Goal: Transaction & Acquisition: Purchase product/service

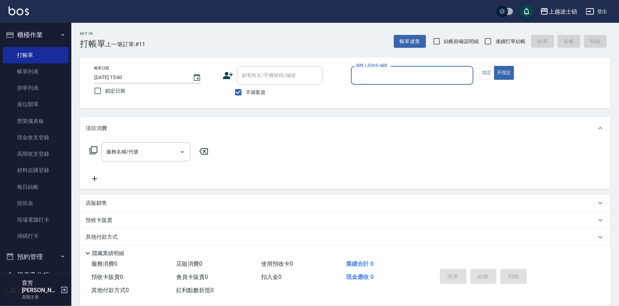
click at [414, 73] on input "服務人員姓名/編號" at bounding box center [412, 75] width 116 height 12
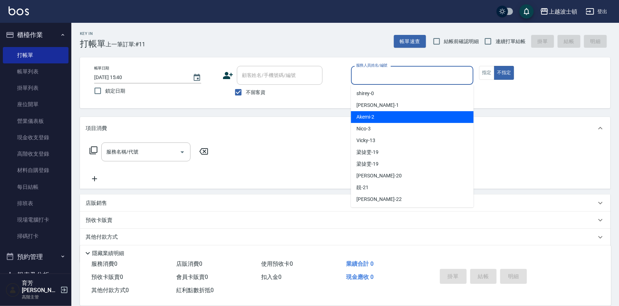
click at [420, 122] on div "Akemi -2" at bounding box center [412, 117] width 123 height 12
type input "Akemi-2"
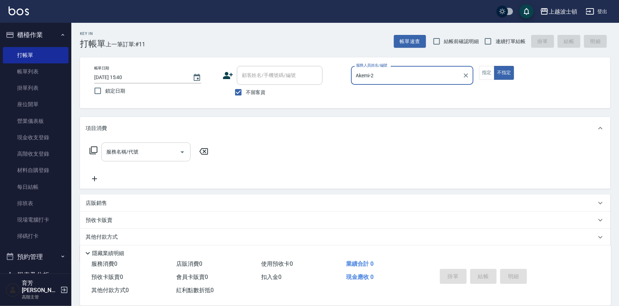
click at [118, 150] on input "服務名稱/代號" at bounding box center [140, 152] width 72 height 12
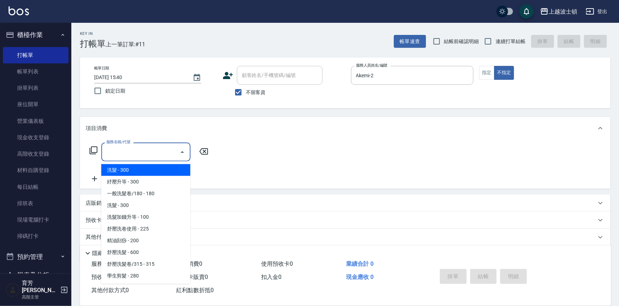
click at [153, 168] on span "洗髮 - 300" at bounding box center [145, 170] width 89 height 12
type input "洗髮(201)"
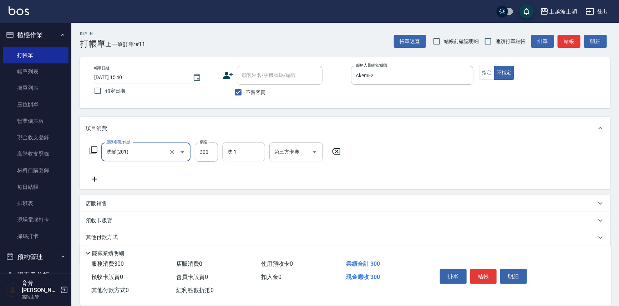
click at [250, 157] on input "洗-1" at bounding box center [243, 152] width 36 height 12
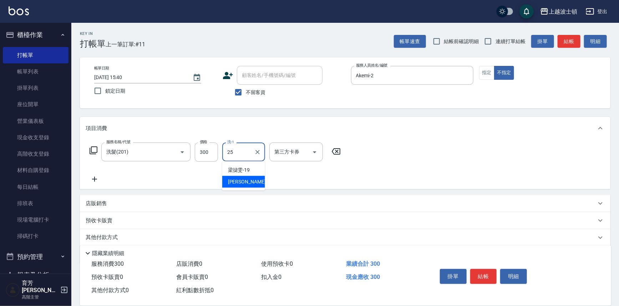
click at [246, 181] on span "[PERSON_NAME]-25" at bounding box center [250, 181] width 45 height 7
type input "[PERSON_NAME]-25"
click at [441, 163] on div "服務名稱/代號 洗髮(201) 服務名稱/代號 價格 300 價格 洗-1 [PERSON_NAME]-25 洗-1 第三方卡券 第三方卡券" at bounding box center [345, 165] width 530 height 50
click at [486, 273] on button "結帳" at bounding box center [483, 276] width 27 height 15
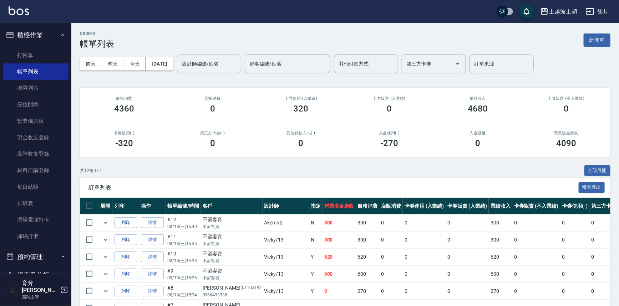
click at [217, 68] on input "設計師編號/姓名" at bounding box center [209, 64] width 58 height 12
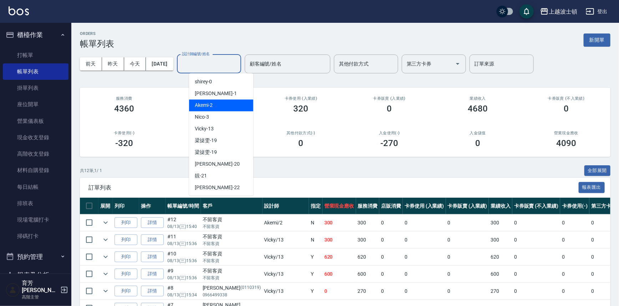
click at [229, 102] on div "Akemi -2" at bounding box center [221, 105] width 64 height 12
type input "Akemi-2"
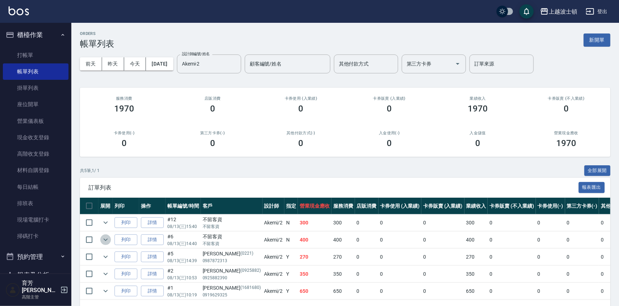
click at [103, 239] on icon "expand row" at bounding box center [105, 240] width 9 height 9
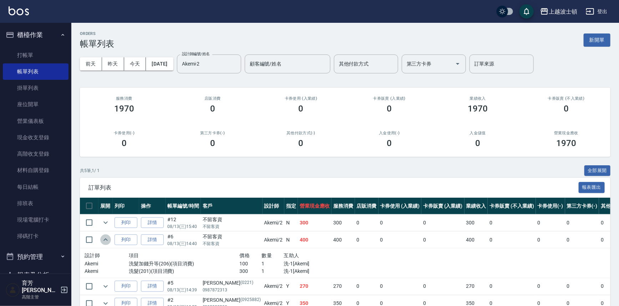
click at [103, 239] on icon "expand row" at bounding box center [105, 240] width 9 height 9
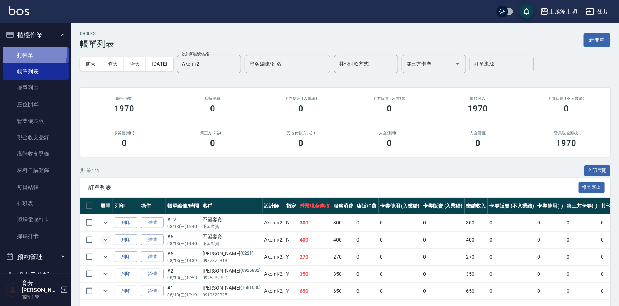
click at [30, 53] on link "打帳單" at bounding box center [36, 55] width 66 height 16
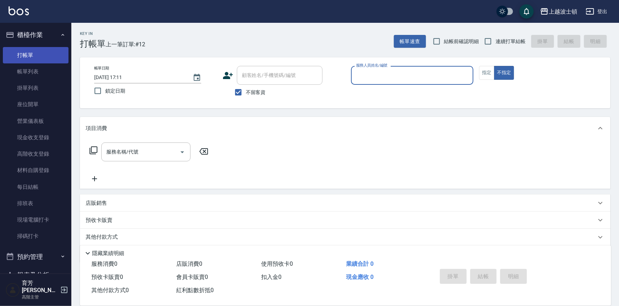
click at [494, 66] on button "不指定" at bounding box center [504, 73] width 20 height 14
type button "false"
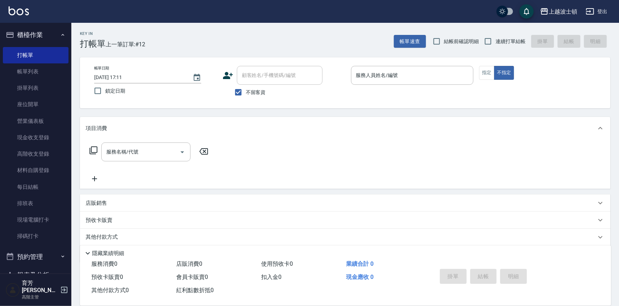
drag, startPoint x: 417, startPoint y: 174, endPoint x: 394, endPoint y: 227, distance: 58.0
click at [410, 197] on div "項目消費 服務名稱/代號 服務名稱/代號 店販銷售 服務人員姓名/編號 服務人員姓名/編號 商品代號/名稱 商品代號/名稱 預收卡販賣 卡券名稱/代號 卡券名…" at bounding box center [345, 190] width 530 height 146
click at [29, 75] on link "帳單列表" at bounding box center [36, 71] width 66 height 16
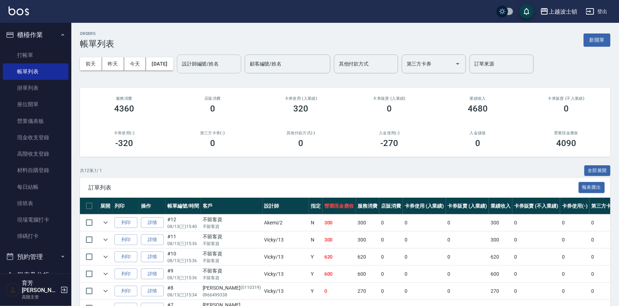
click at [220, 55] on div "設計師編號/姓名" at bounding box center [209, 64] width 64 height 19
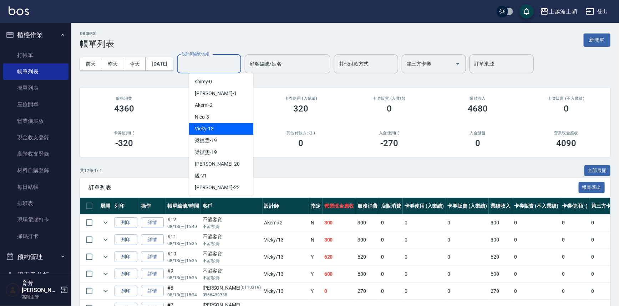
click at [217, 127] on div "Vicky -13" at bounding box center [221, 129] width 64 height 12
type input "Vicky-13"
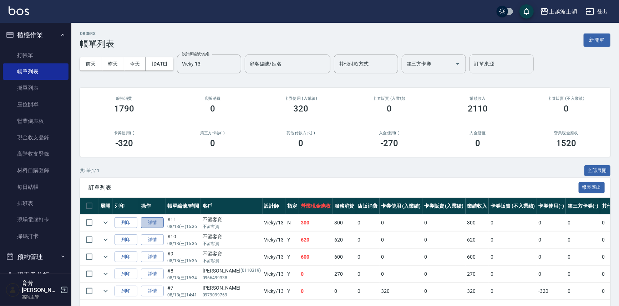
click at [149, 224] on link "詳情" at bounding box center [152, 222] width 23 height 11
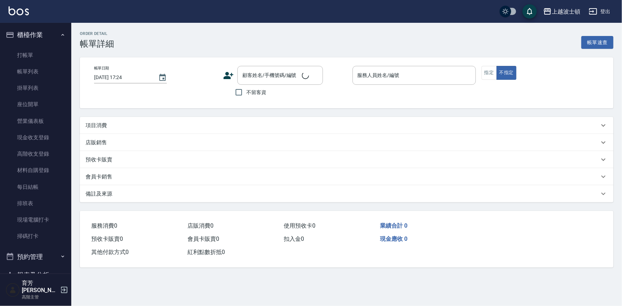
type input "[DATE] 15:36"
checkbox input "true"
type input "Vicky-13"
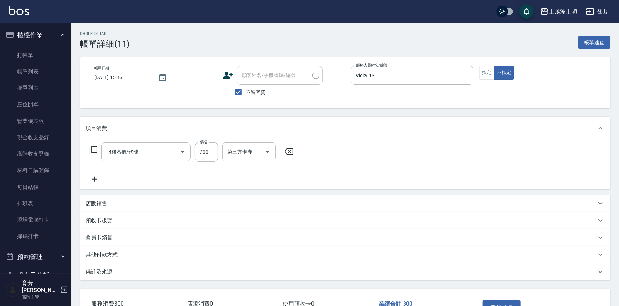
type input "洗髮(205)"
click at [96, 180] on icon at bounding box center [95, 179] width 18 height 9
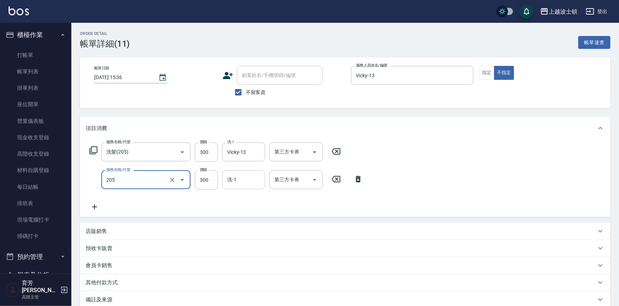
type input "洗髮(205)"
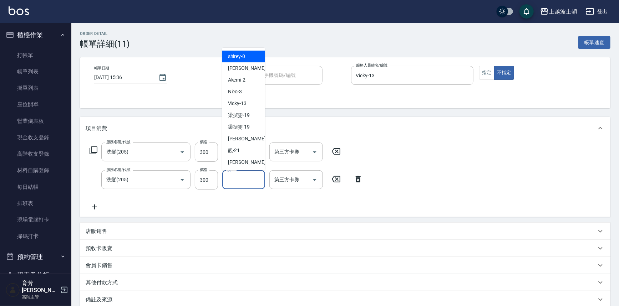
click at [226, 184] on input "洗-1" at bounding box center [243, 180] width 36 height 12
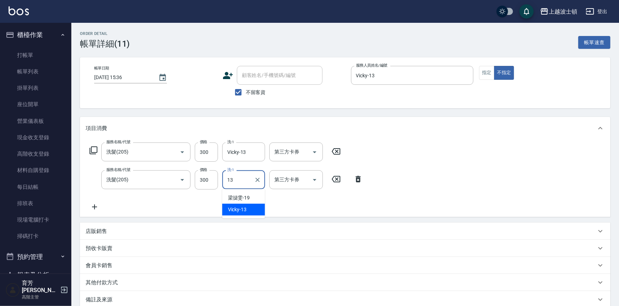
type input "Vicky-13"
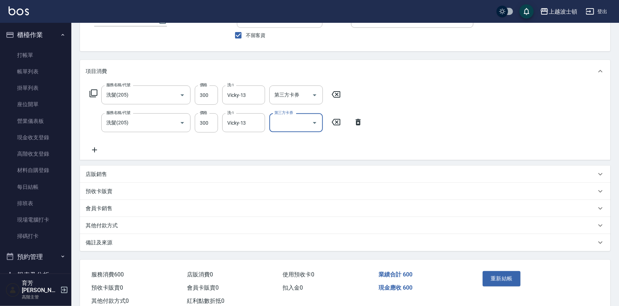
scroll to position [78, 0]
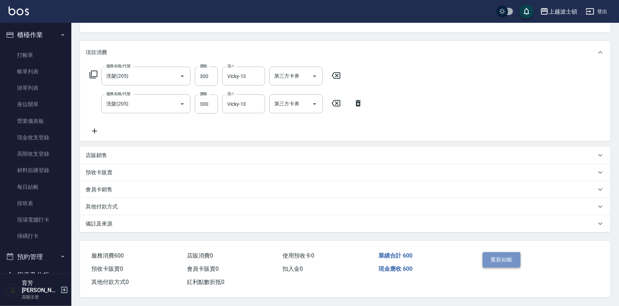
click at [502, 252] on button "重新結帳" at bounding box center [501, 259] width 38 height 15
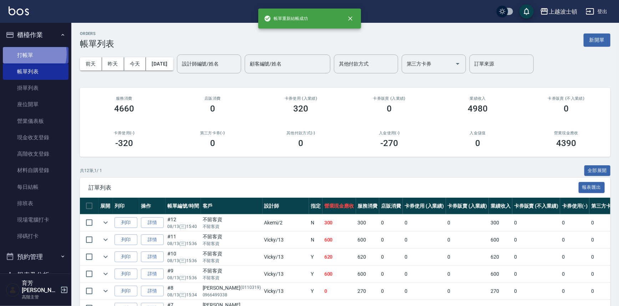
click at [26, 53] on link "打帳單" at bounding box center [36, 55] width 66 height 16
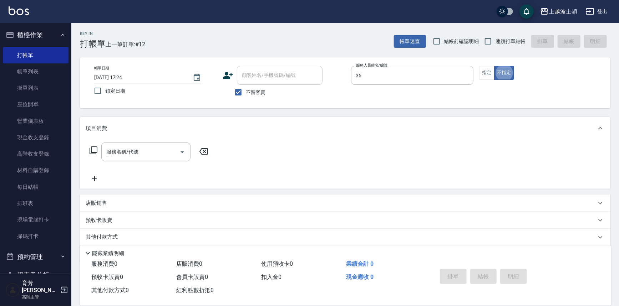
type input "思思-35"
type button "false"
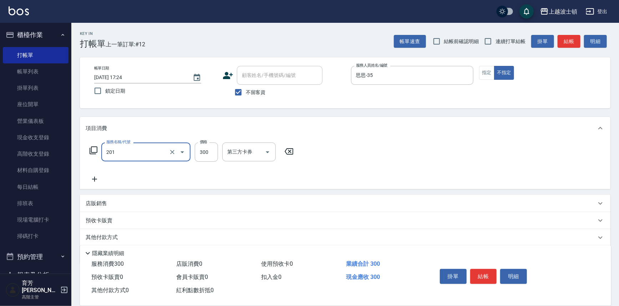
type input "洗髮(201)"
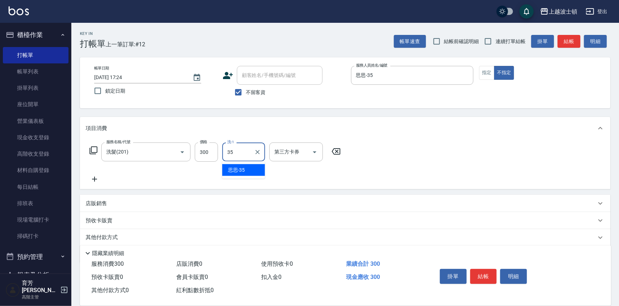
type input "思思-35"
click at [478, 269] on button "結帳" at bounding box center [483, 276] width 27 height 15
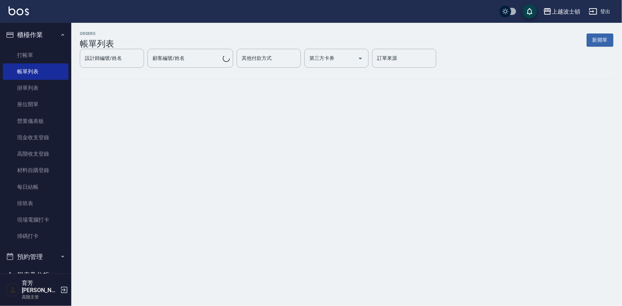
click at [25, 15] on img at bounding box center [19, 10] width 20 height 9
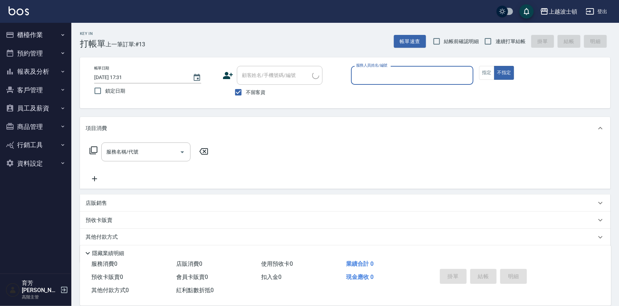
click at [435, 68] on div "服務人員姓名/編號" at bounding box center [412, 75] width 123 height 19
type input "思思-35"
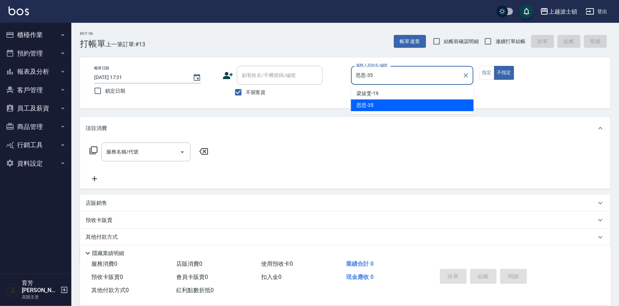
type button "false"
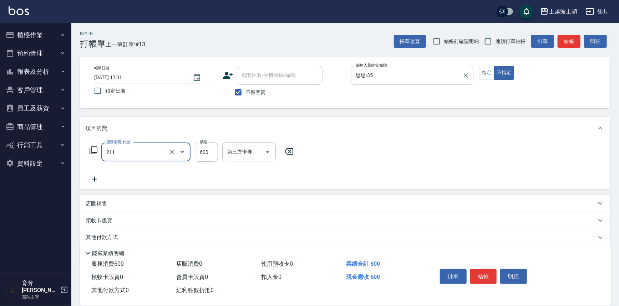
type input "舒壓洗髮(211)"
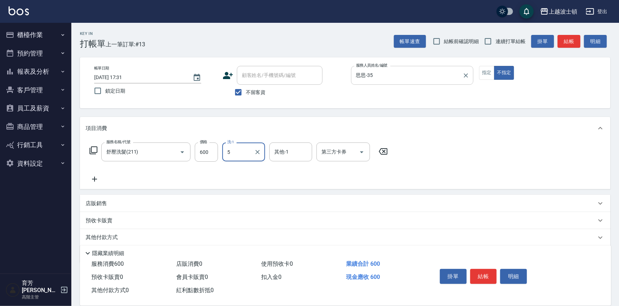
type input "5"
click at [237, 156] on input "洗-1" at bounding box center [243, 152] width 36 height 12
type input "思思-35"
click at [474, 279] on button "結帳" at bounding box center [483, 276] width 27 height 15
